Goal: Task Accomplishment & Management: Manage account settings

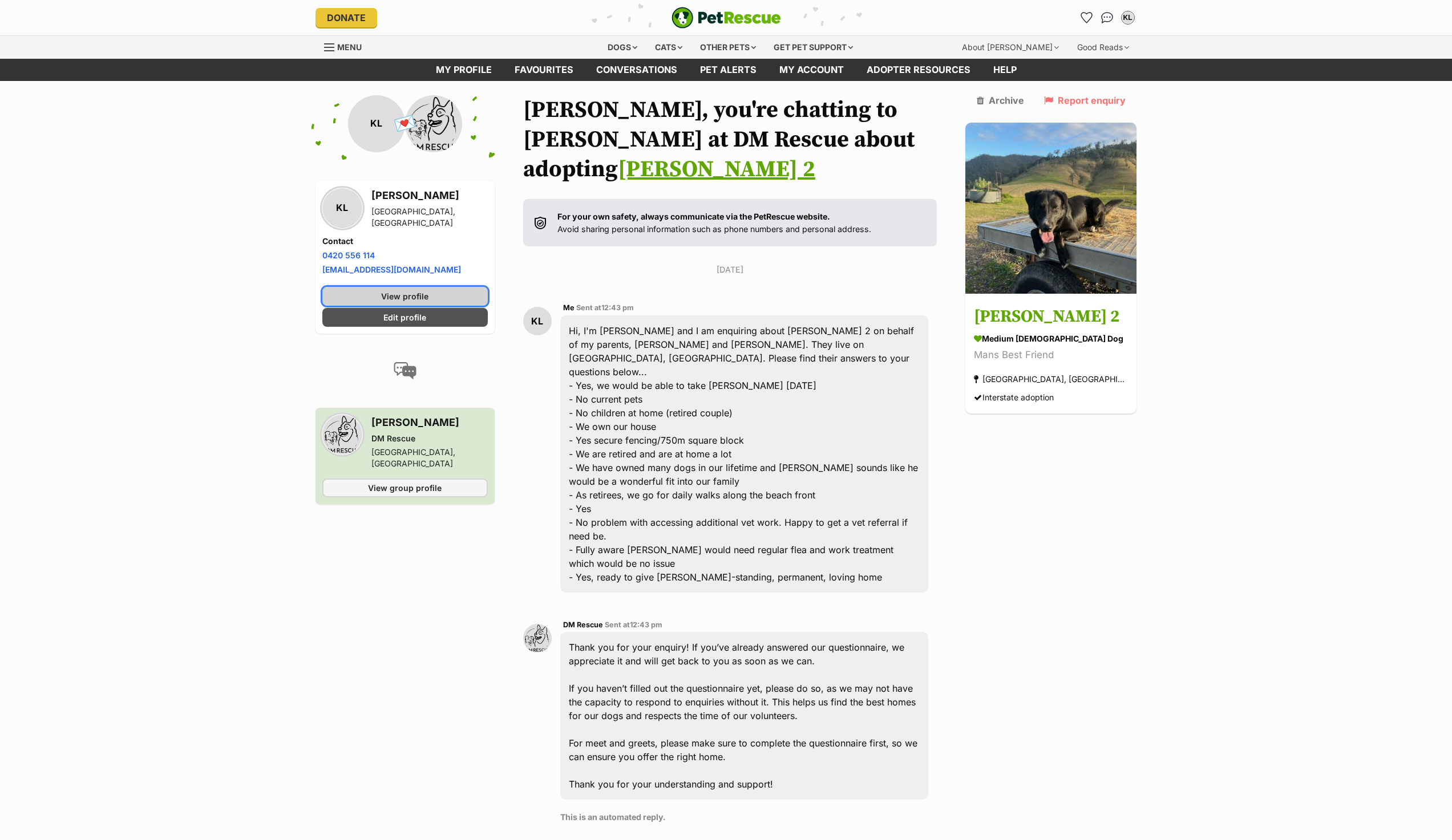
click at [418, 294] on span "View profile" at bounding box center [405, 296] width 47 height 12
click at [413, 313] on span "Edit profile" at bounding box center [405, 317] width 43 height 12
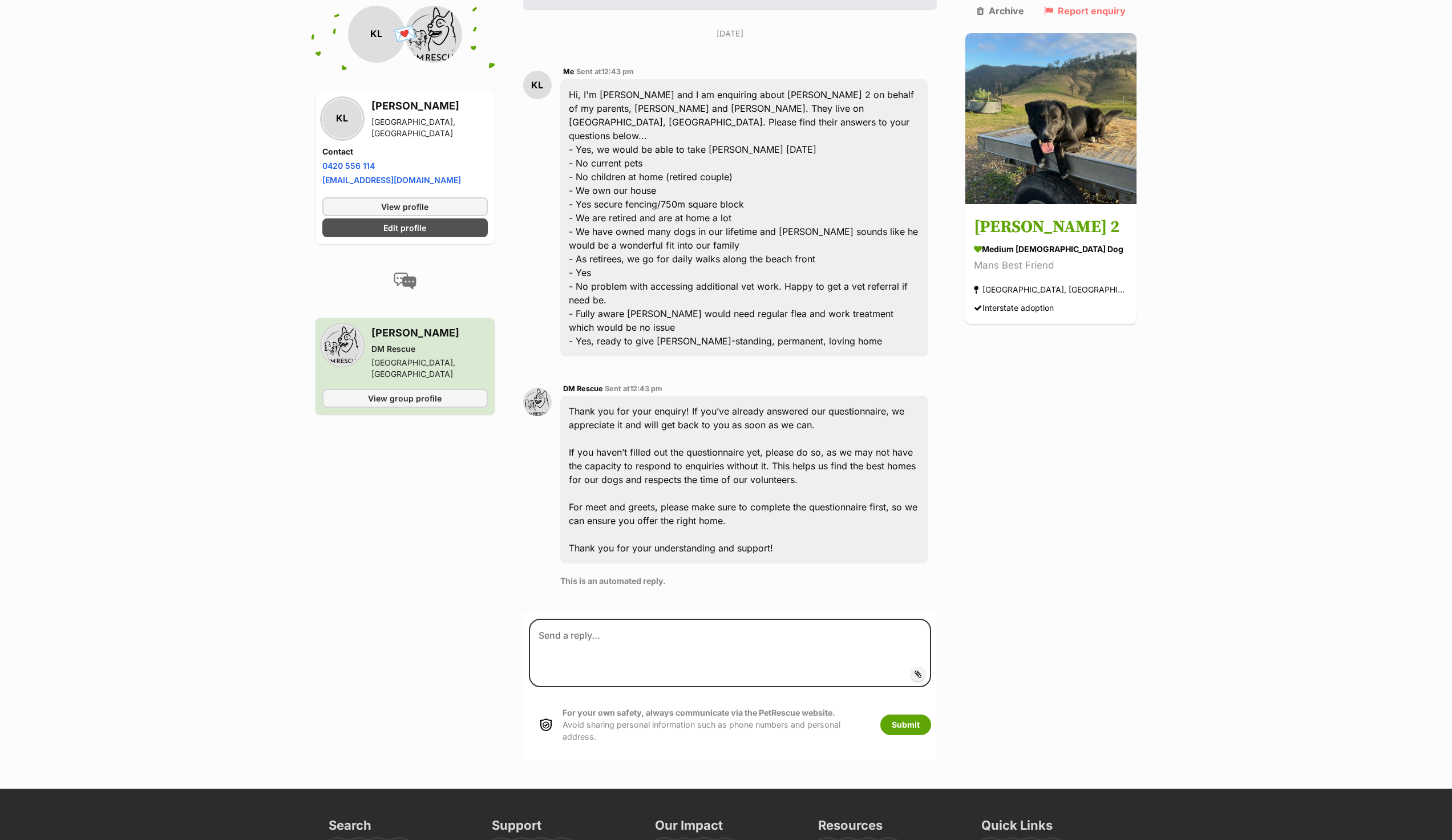
scroll to position [248, 0]
